Goal: Information Seeking & Learning: Find specific fact

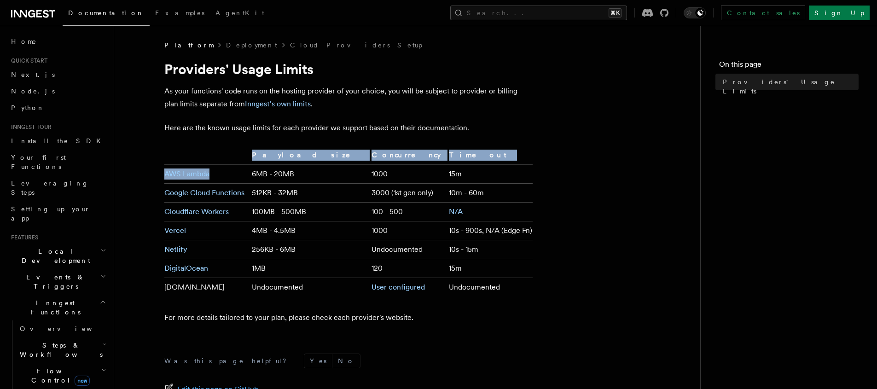
drag, startPoint x: 158, startPoint y: 173, endPoint x: 233, endPoint y: 175, distance: 75.6
click at [233, 175] on article "Platform Deployment Cloud Providers Setup Providers' Usage Limits As your funct…" at bounding box center [407, 274] width 557 height 467
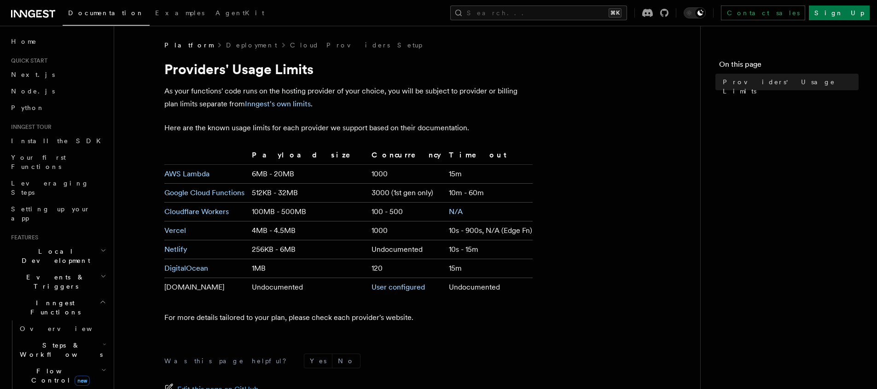
click at [233, 175] on td "AWS Lambda" at bounding box center [206, 174] width 84 height 19
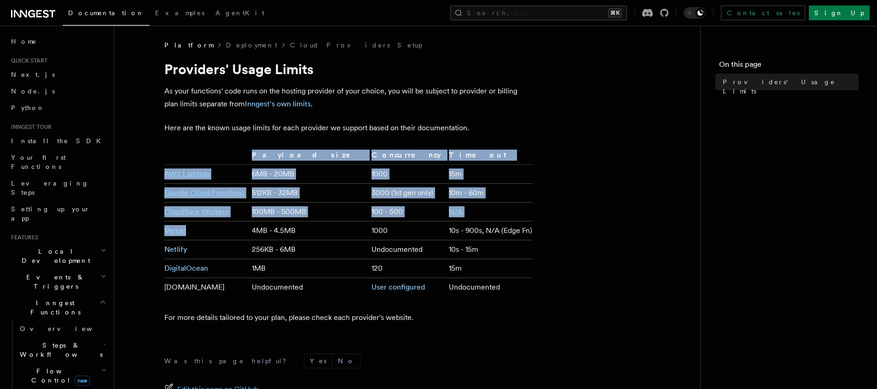
drag, startPoint x: 203, startPoint y: 234, endPoint x: 146, endPoint y: 171, distance: 85.4
click at [146, 171] on article "Platform Deployment Cloud Providers Setup Providers' Usage Limits As your funct…" at bounding box center [407, 274] width 557 height 467
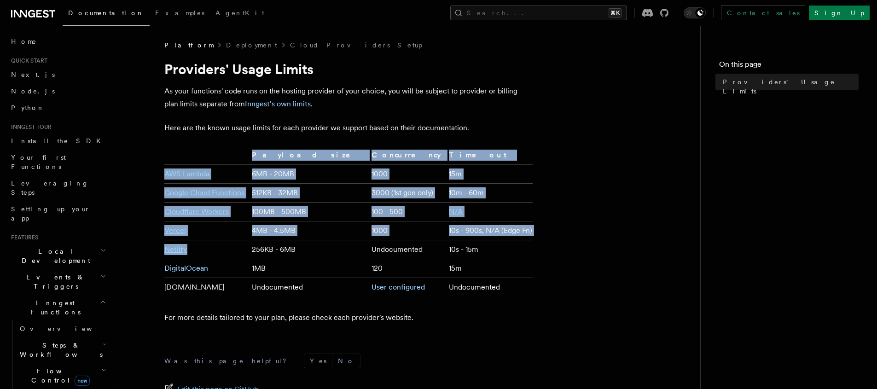
drag, startPoint x: 151, startPoint y: 168, endPoint x: 206, endPoint y: 251, distance: 99.4
click at [206, 251] on article "Platform Deployment Cloud Providers Setup Providers' Usage Limits As your funct…" at bounding box center [407, 274] width 557 height 467
click at [206, 251] on td "Netlify" at bounding box center [206, 249] width 84 height 19
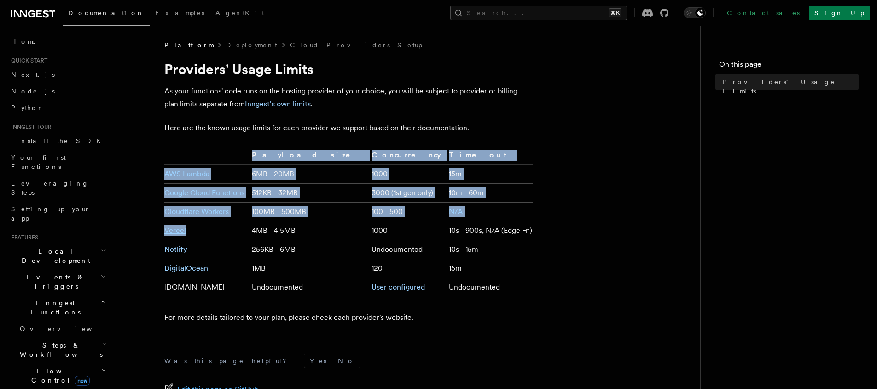
drag, startPoint x: 202, startPoint y: 232, endPoint x: 144, endPoint y: 142, distance: 107.3
click at [145, 144] on article "Platform Deployment Cloud Providers Setup Providers' Usage Limits As your funct…" at bounding box center [407, 274] width 557 height 467
click at [144, 142] on article "Platform Deployment Cloud Providers Setup Providers' Usage Limits As your funct…" at bounding box center [407, 274] width 557 height 467
drag, startPoint x: 200, startPoint y: 235, endPoint x: 147, endPoint y: 169, distance: 83.9
click at [147, 169] on article "Platform Deployment Cloud Providers Setup Providers' Usage Limits As your funct…" at bounding box center [407, 274] width 557 height 467
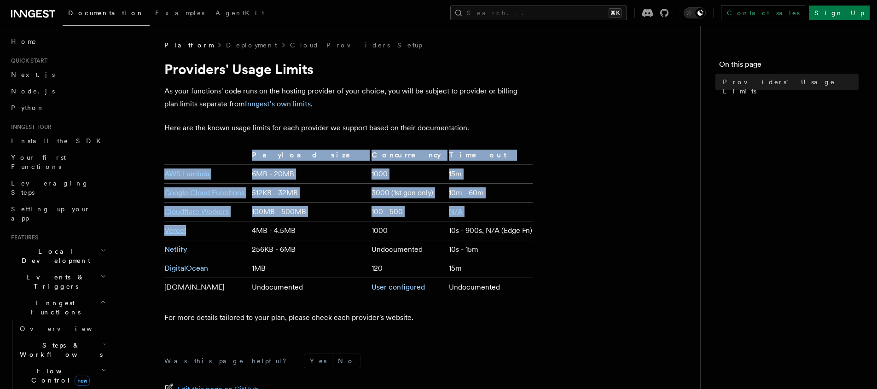
click at [147, 169] on article "Platform Deployment Cloud Providers Setup Providers' Usage Limits As your funct…" at bounding box center [407, 274] width 557 height 467
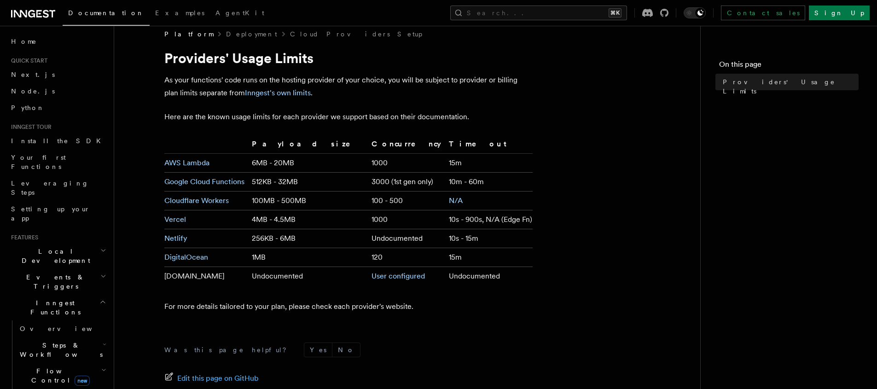
scroll to position [13, 0]
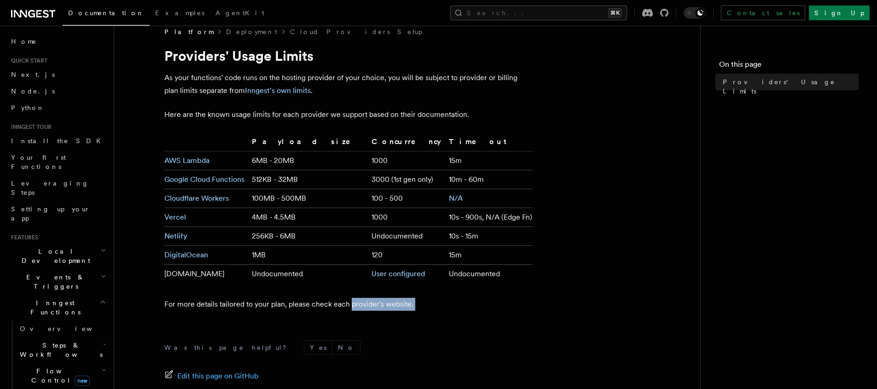
drag, startPoint x: 349, startPoint y: 304, endPoint x: 401, endPoint y: 311, distance: 52.5
click at [401, 311] on article "Platform Deployment Cloud Providers Setup Providers' Usage Limits As your funct…" at bounding box center [407, 260] width 557 height 467
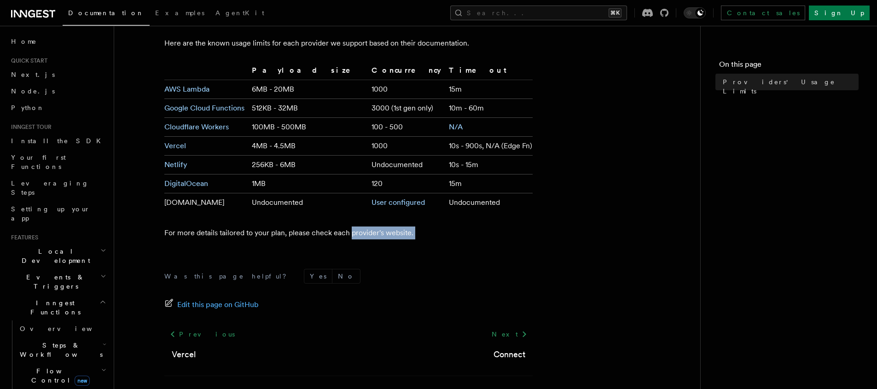
scroll to position [118, 0]
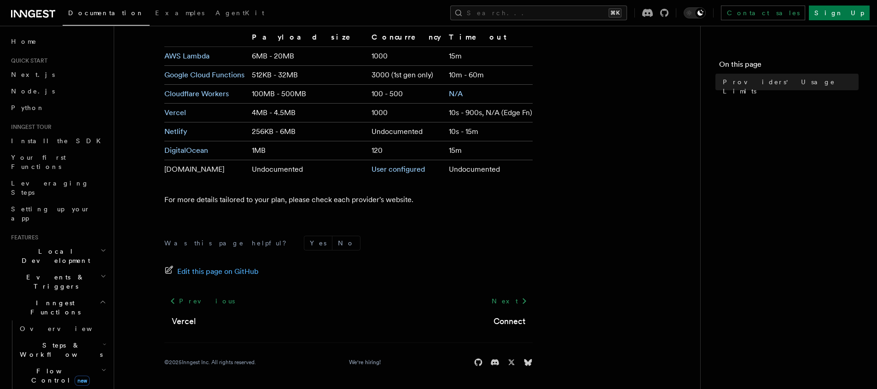
click at [380, 286] on footer "Was this page helpful? Yes No Edit this page on GitHub Previous Vercel Next Con…" at bounding box center [348, 301] width 368 height 131
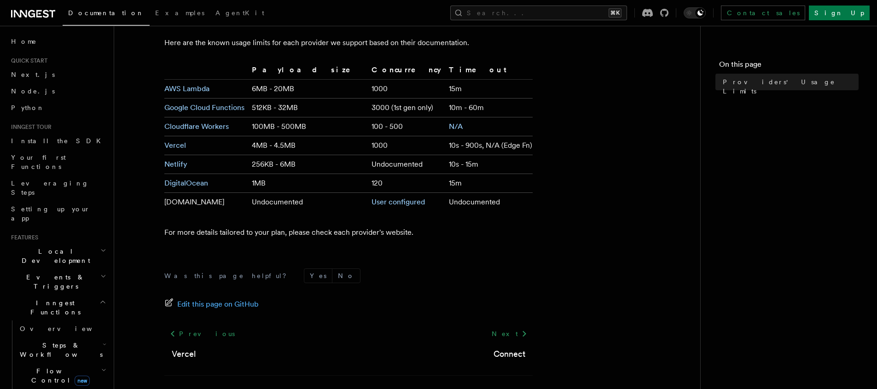
scroll to position [0, 0]
